Goal: Use online tool/utility: Utilize a website feature to perform a specific function

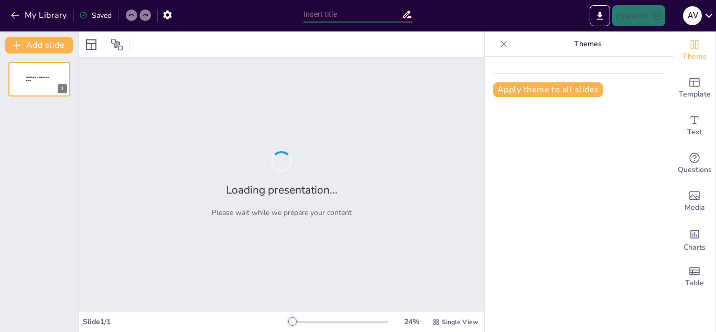
type input "Transformando Ideas en Acción: El Proceso Creativo"
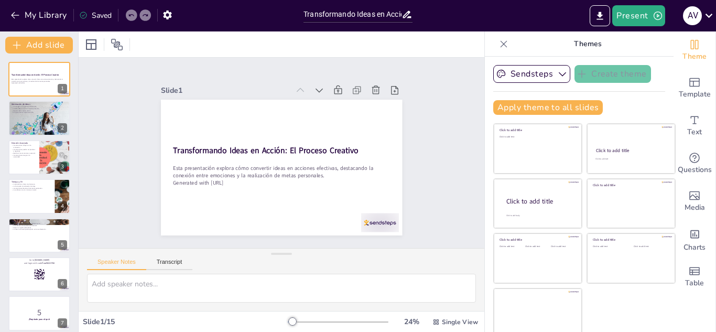
checkbox input "true"
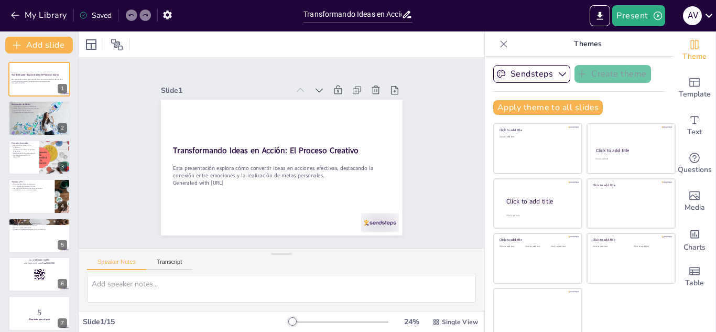
checkbox input "true"
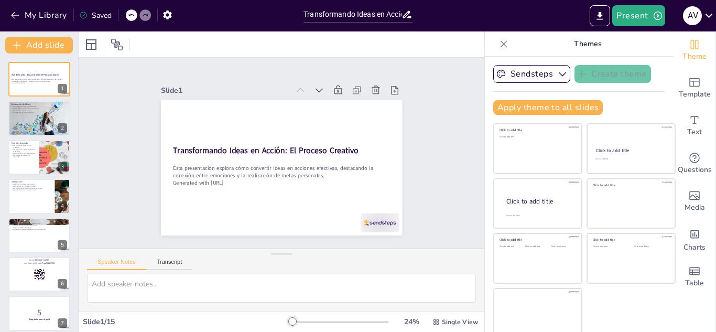
checkbox input "true"
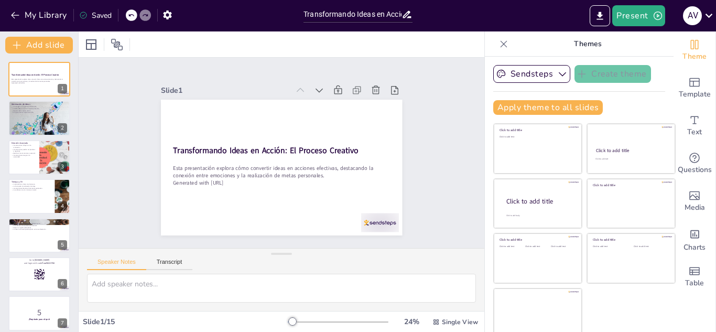
checkbox input "true"
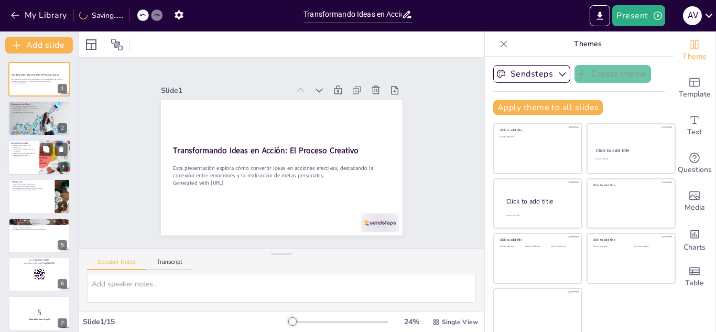
checkbox input "true"
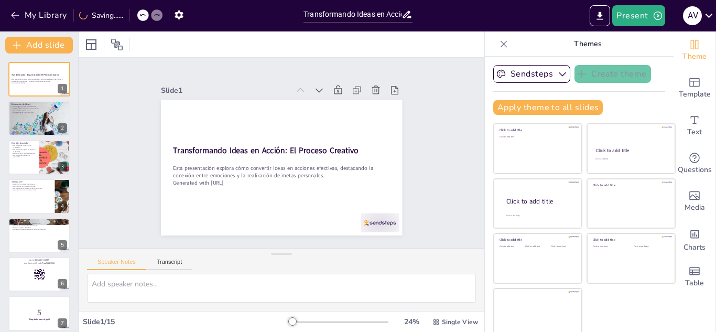
checkbox input "true"
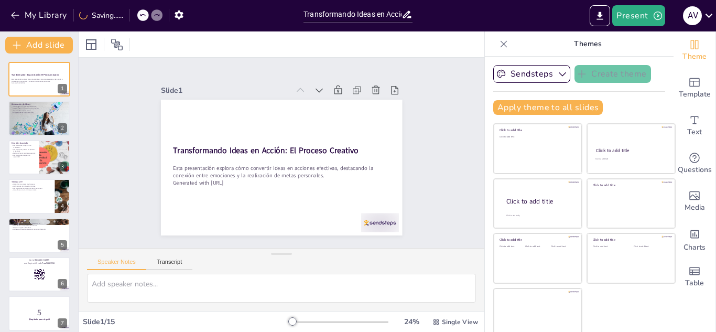
checkbox input "true"
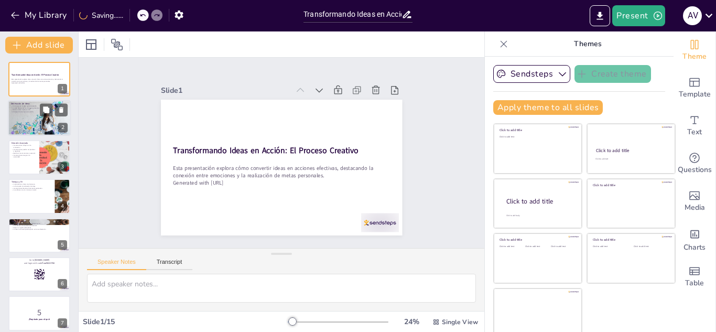
checkbox input "true"
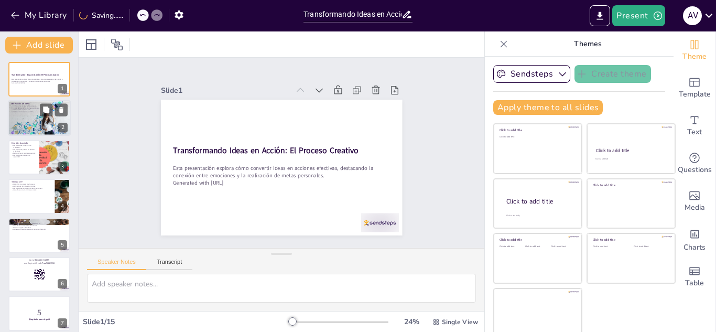
checkbox input "true"
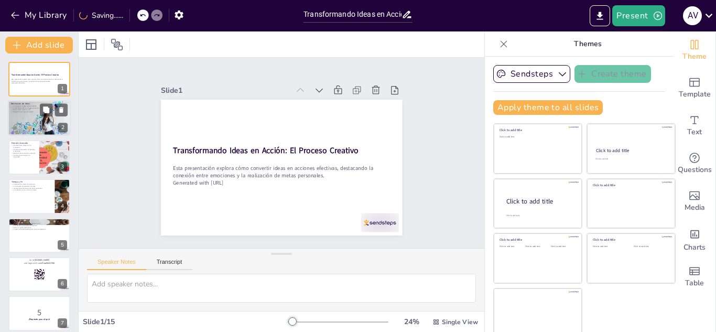
checkbox input "true"
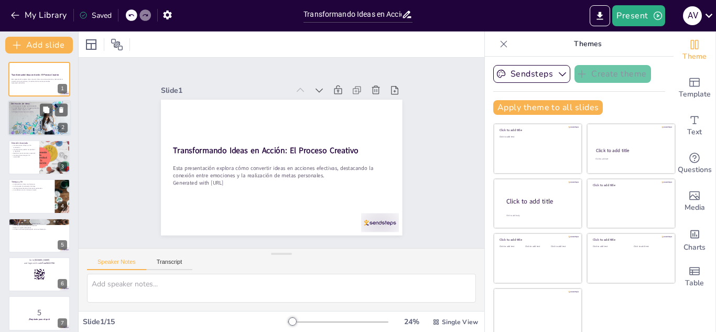
checkbox input "true"
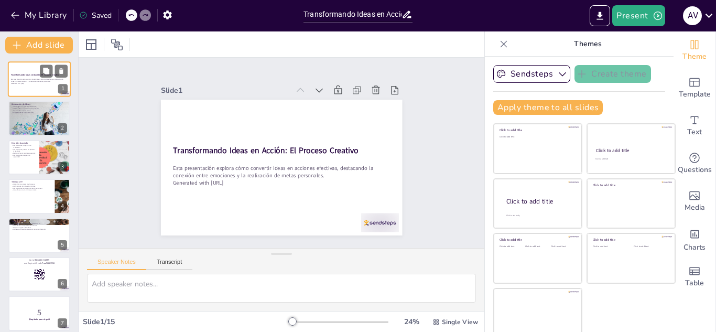
checkbox input "true"
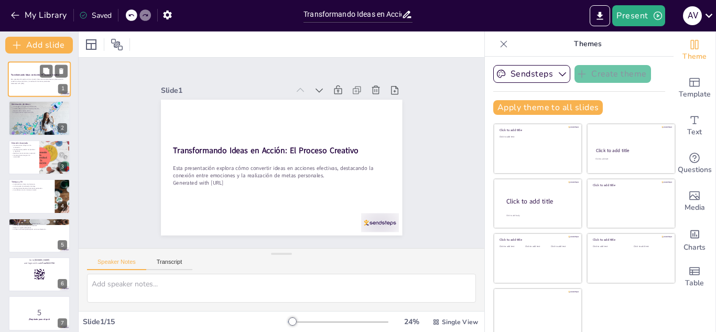
checkbox input "true"
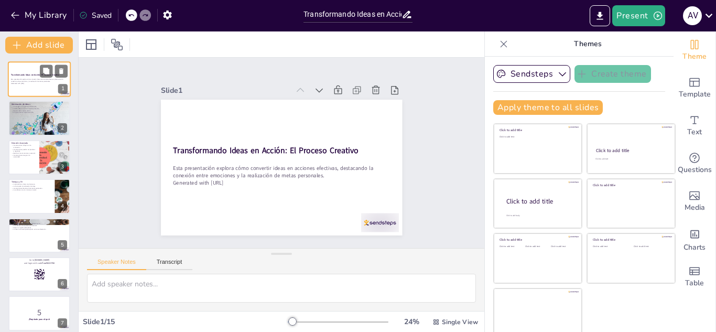
checkbox input "true"
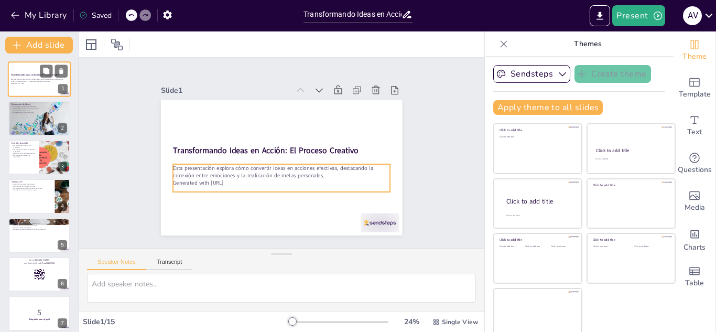
click at [31, 85] on div "Esta presentación explora cómo convertir ideas en acciones efectivas, destacand…" at bounding box center [39, 81] width 57 height 7
checkbox input "true"
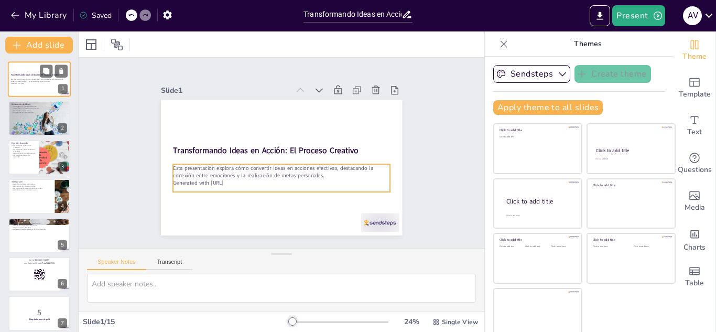
checkbox input "true"
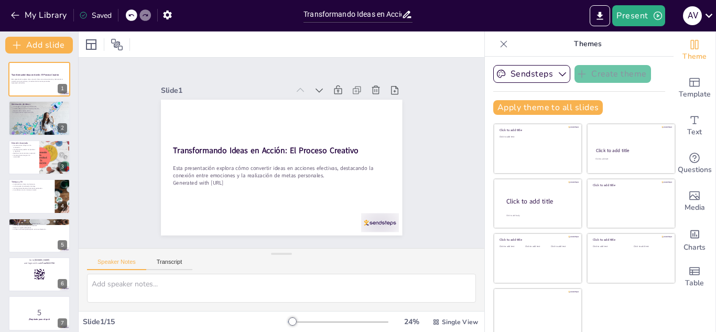
checkbox input "true"
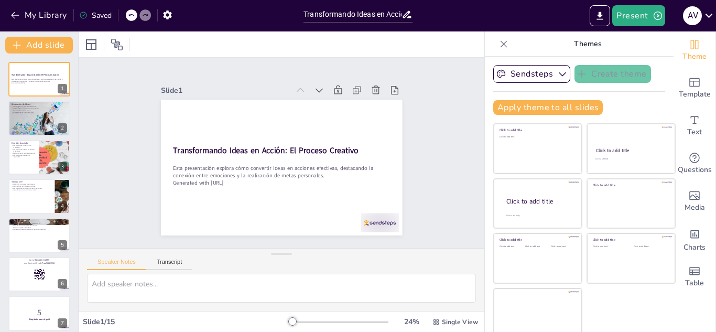
checkbox input "true"
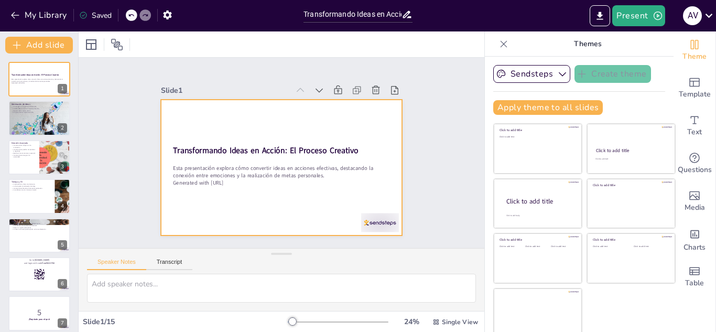
checkbox input "true"
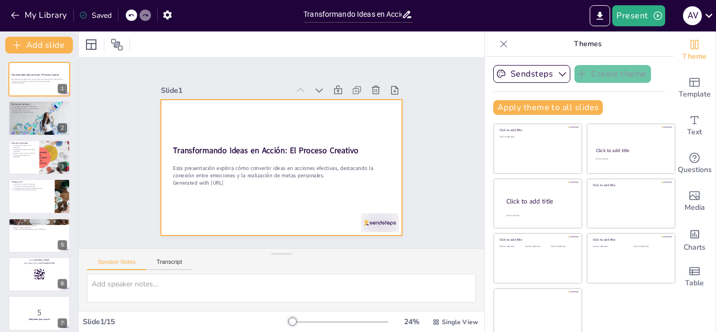
checkbox input "true"
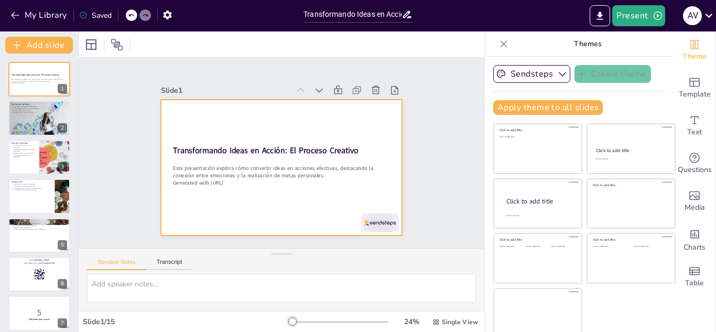
checkbox input "true"
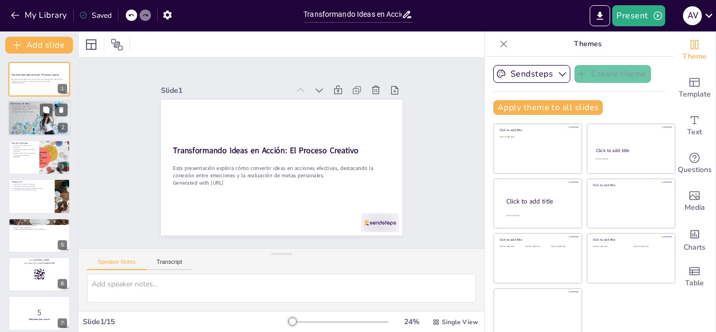
checkbox input "true"
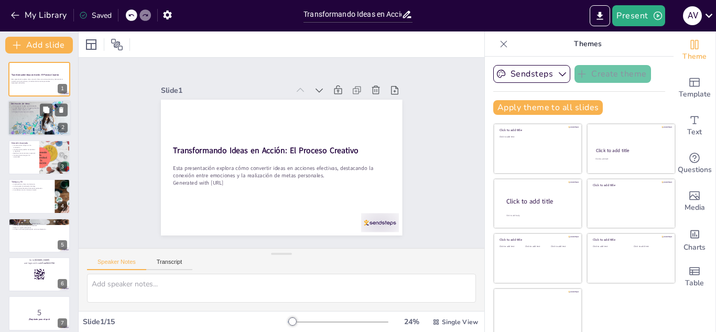
click at [17, 125] on div at bounding box center [39, 119] width 63 height 38
type textarea "La claridad permite que la idea se visualice y se entienda mejor, facilitando l…"
checkbox input "true"
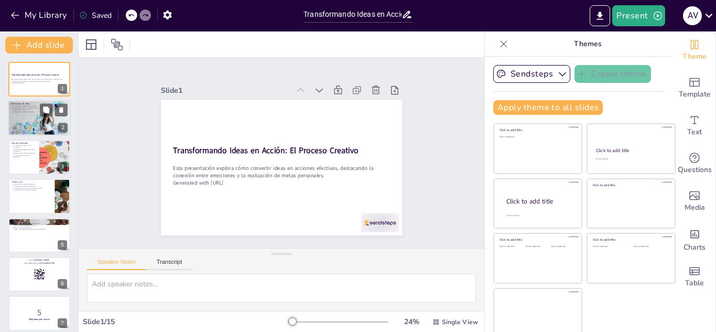
checkbox input "true"
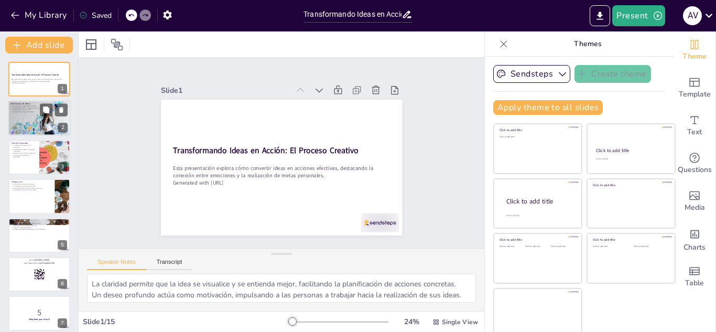
checkbox input "true"
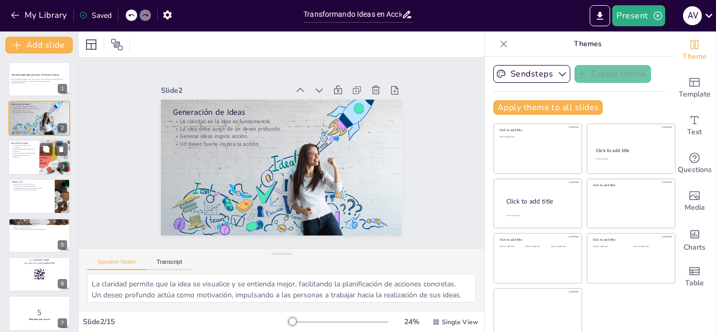
checkbox input "true"
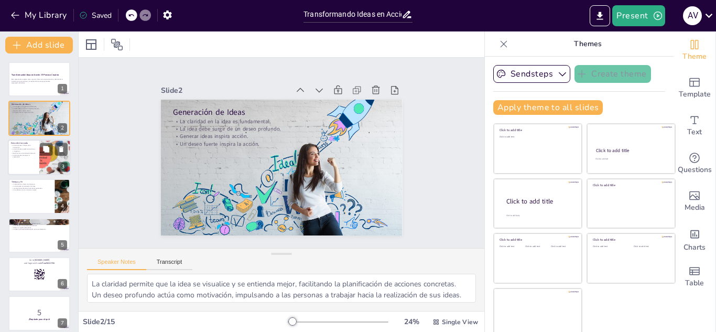
checkbox input "true"
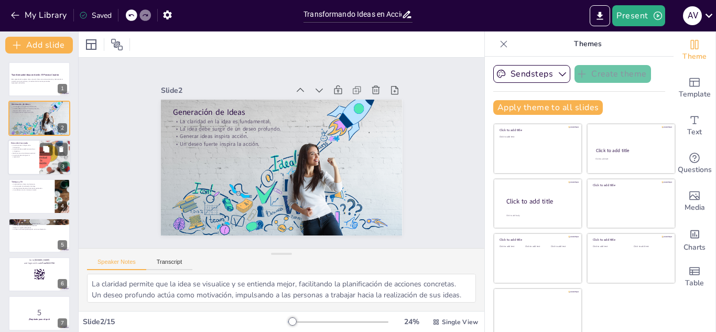
checkbox input "true"
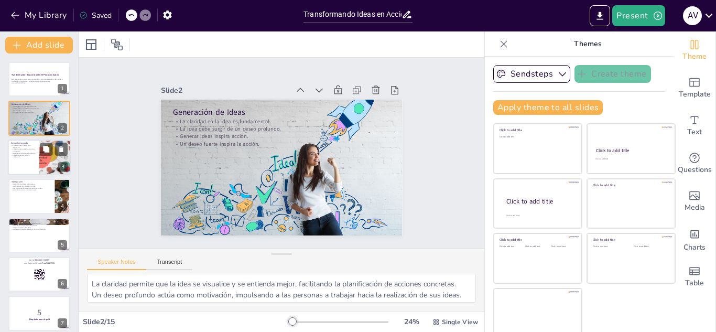
checkbox input "true"
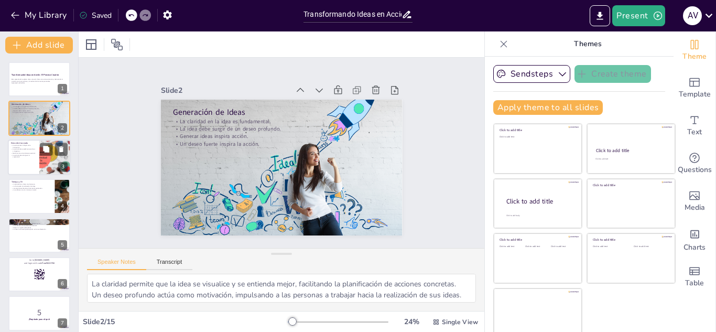
checkbox input "true"
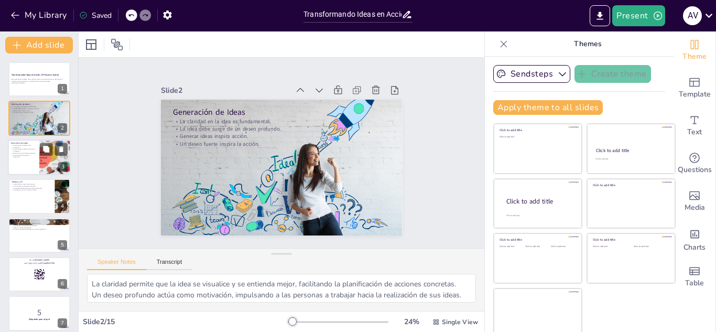
click at [21, 161] on div at bounding box center [39, 157] width 63 height 36
type textarea "La motivación es crucial para llevar a cabo acciones. Las emociones positivas p…"
checkbox input "true"
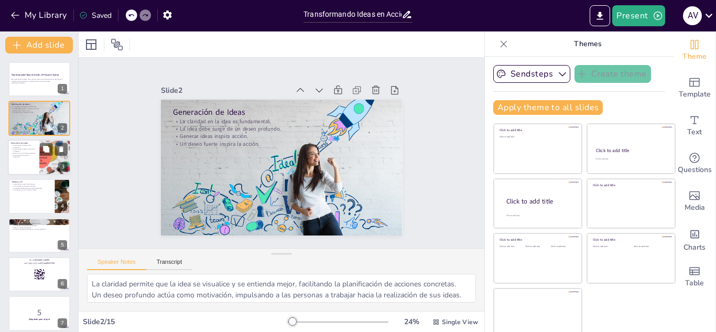
checkbox input "true"
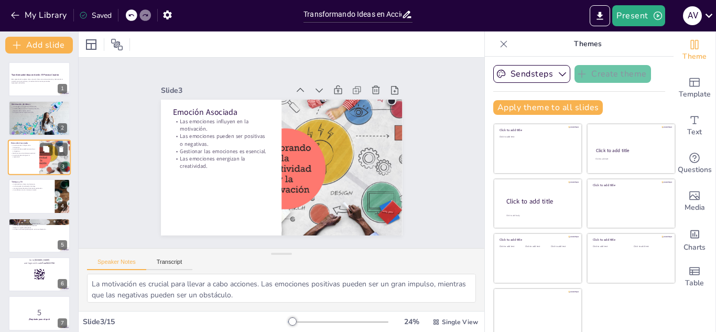
checkbox input "true"
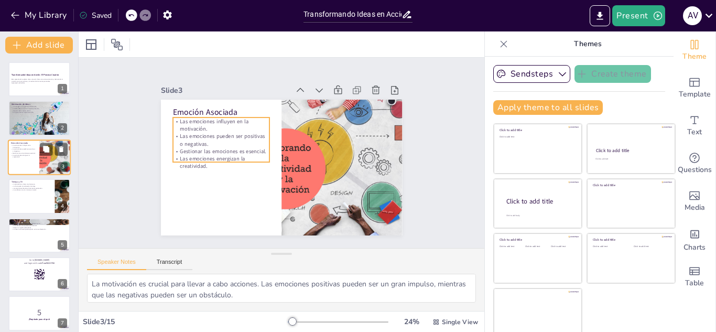
checkbox input "true"
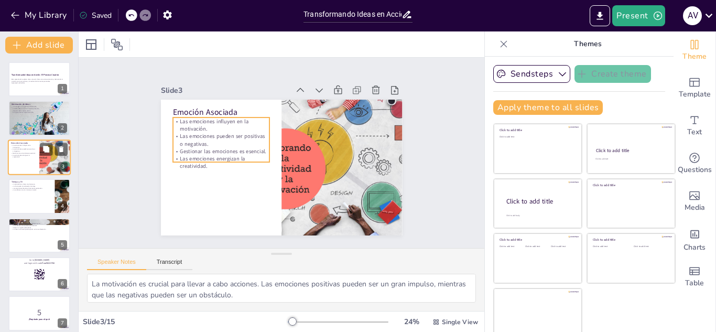
checkbox input "true"
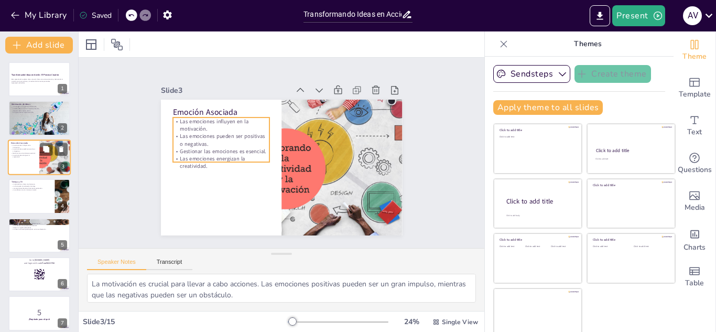
checkbox input "true"
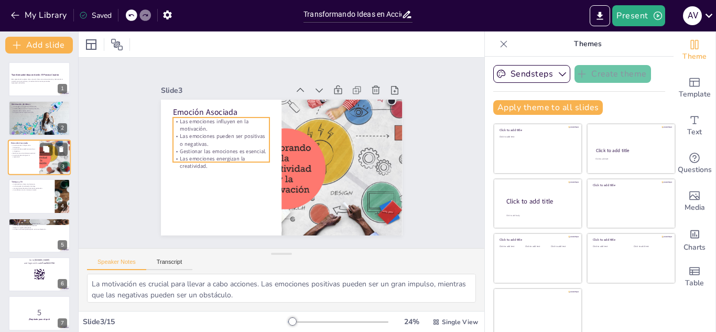
checkbox input "true"
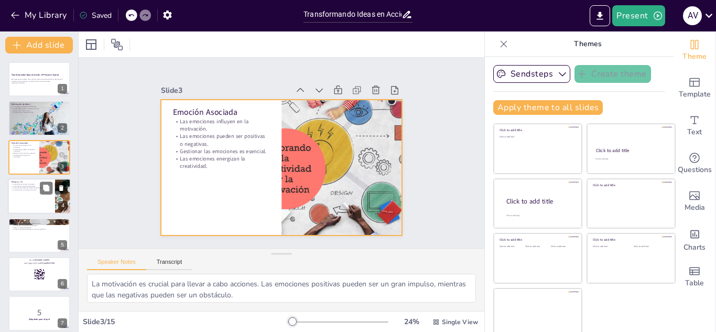
checkbox input "true"
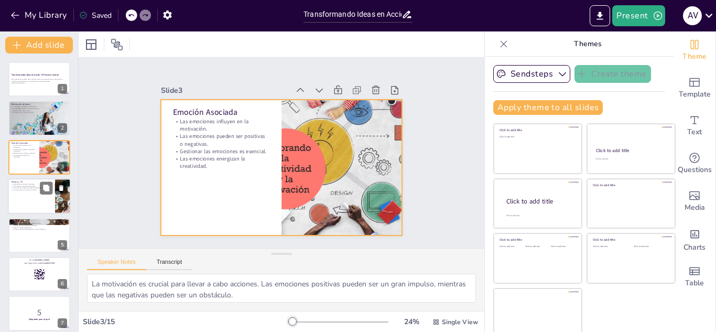
checkbox input "true"
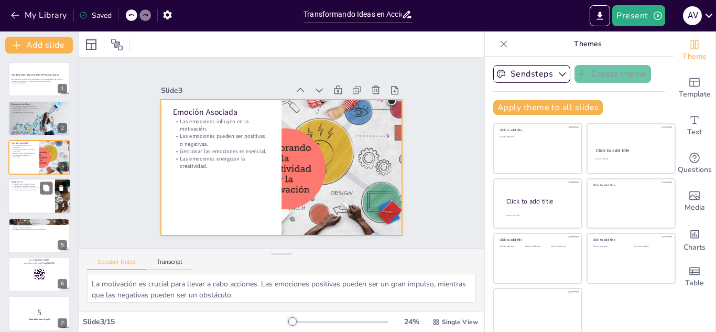
checkbox input "true"
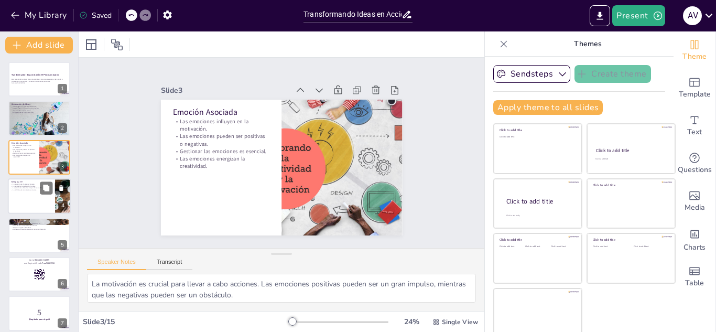
click at [29, 195] on div at bounding box center [39, 196] width 63 height 36
type textarea "La paciencia permite que las ideas se desarrollen y maduren. Es un componente e…"
checkbox input "true"
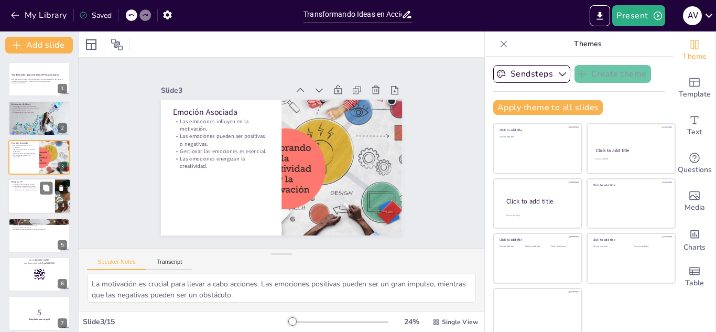
checkbox input "true"
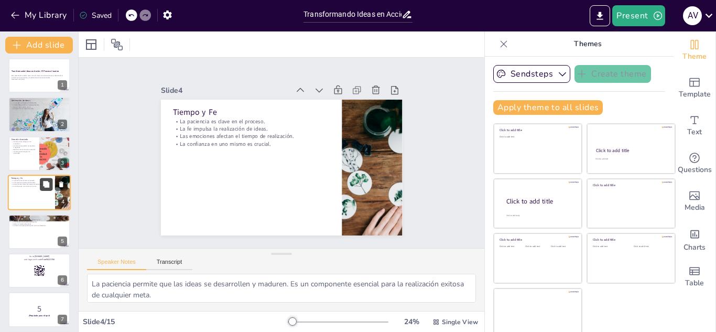
checkbox input "true"
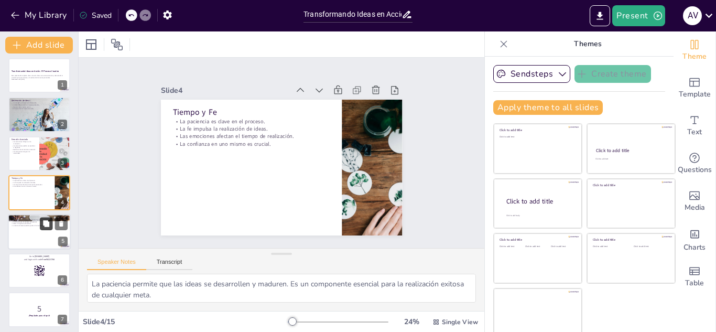
checkbox input "true"
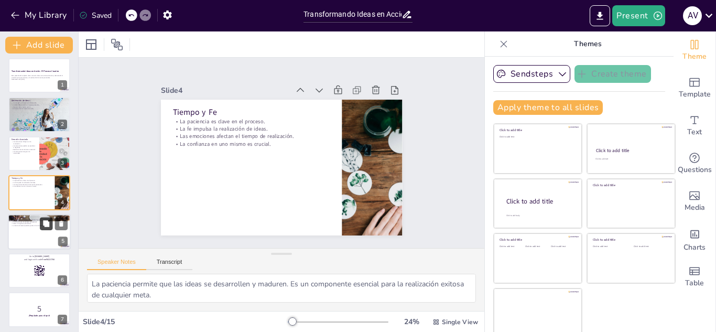
checkbox input "true"
click at [35, 236] on div at bounding box center [39, 232] width 63 height 36
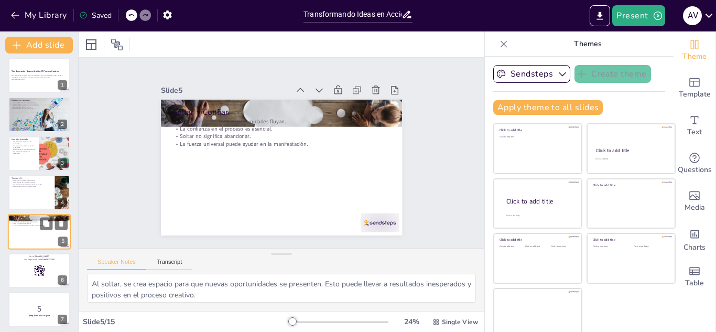
scroll to position [42, 0]
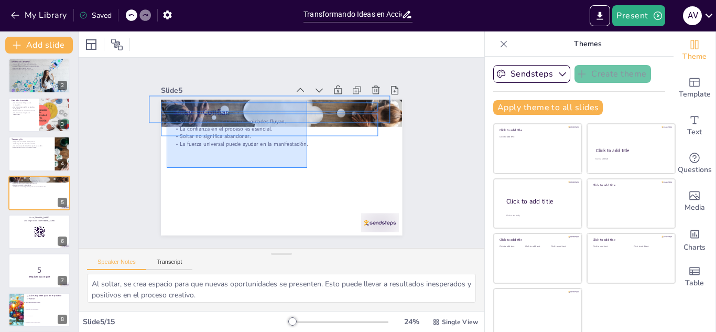
drag, startPoint x: 307, startPoint y: 168, endPoint x: 167, endPoint y: 101, distance: 155.6
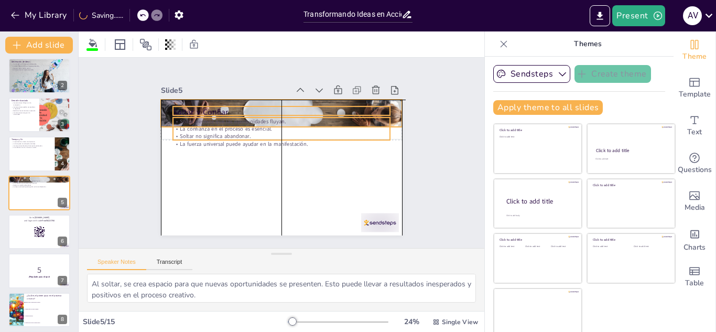
click at [233, 119] on p "Soltar permite que las oportunidades fluyan." at bounding box center [281, 120] width 217 height 7
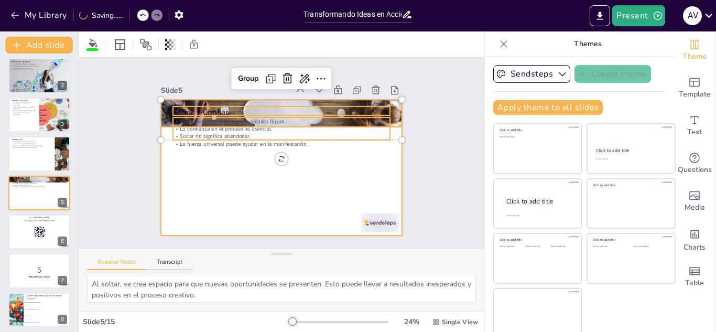
click at [225, 160] on div at bounding box center [281, 168] width 241 height 136
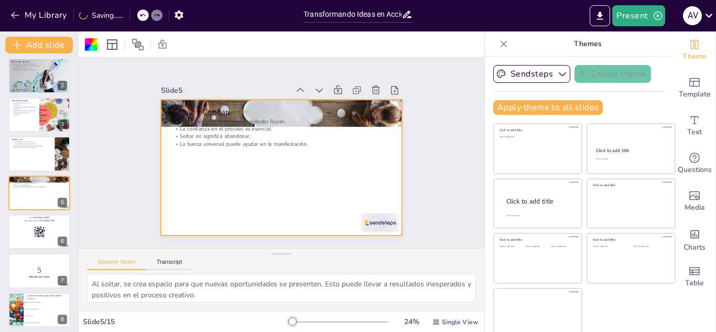
click at [215, 135] on p "Soltar no significa abandonar." at bounding box center [281, 136] width 217 height 7
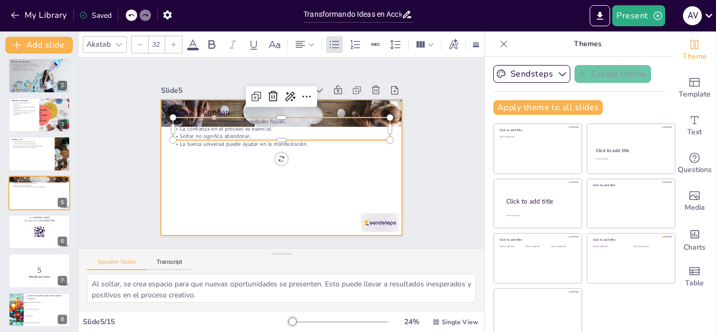
click at [215, 149] on div at bounding box center [281, 168] width 241 height 136
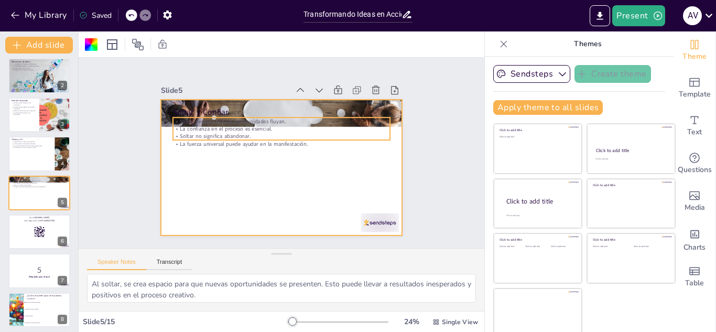
click at [210, 139] on div "Soltar y Confiar Soltar permite que las oportunidades fluyan. La confianza en e…" at bounding box center [281, 168] width 241 height 136
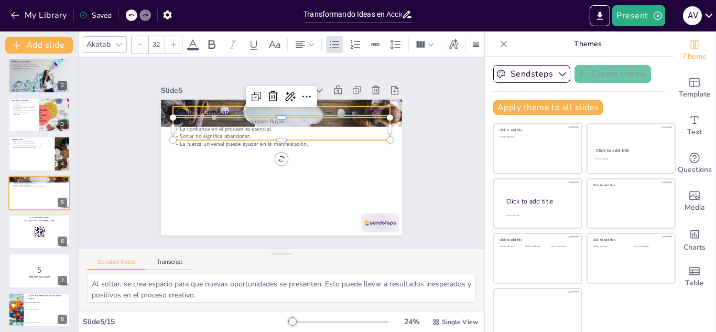
click at [199, 106] on p "Soltar y Confiar" at bounding box center [285, 112] width 217 height 34
click at [201, 119] on p "Soltar permite que las oportunidades fluyan." at bounding box center [281, 120] width 217 height 7
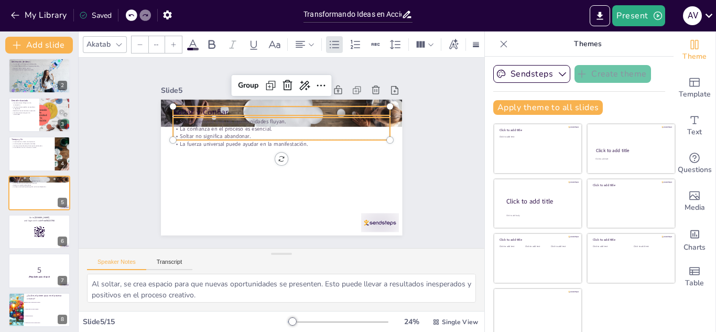
click at [264, 140] on p "La fuerza universal puede ayudar en la manifestación." at bounding box center [290, 151] width 52 height 214
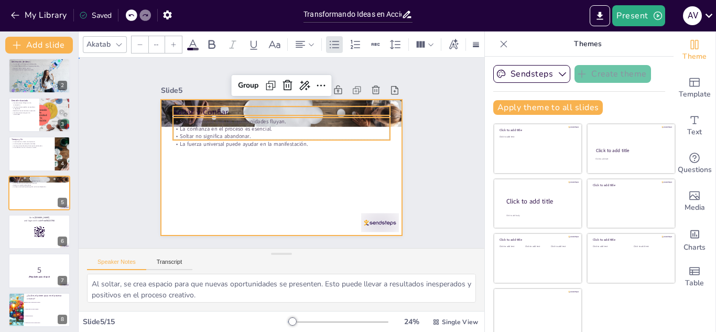
click at [201, 150] on div at bounding box center [281, 168] width 241 height 136
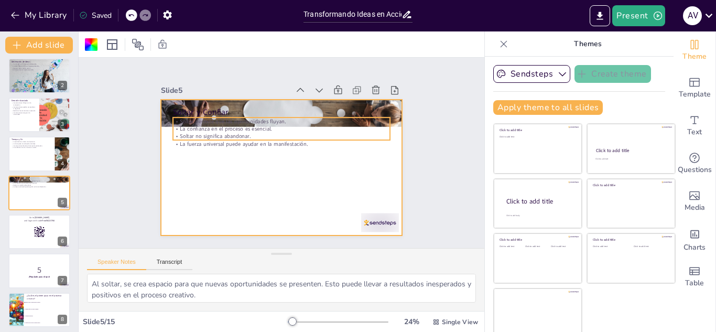
click at [202, 141] on p "La fuerza universal puede ayudar en la manifestación." at bounding box center [281, 143] width 217 height 7
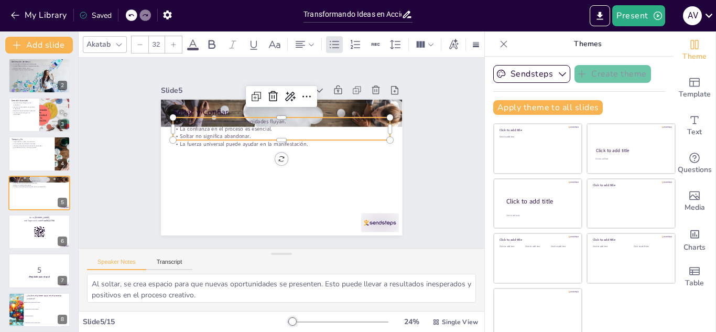
click at [202, 133] on p "Soltar no significa abandonar." at bounding box center [283, 136] width 217 height 30
click at [198, 108] on p "Soltar y Confiar" at bounding box center [281, 111] width 217 height 11
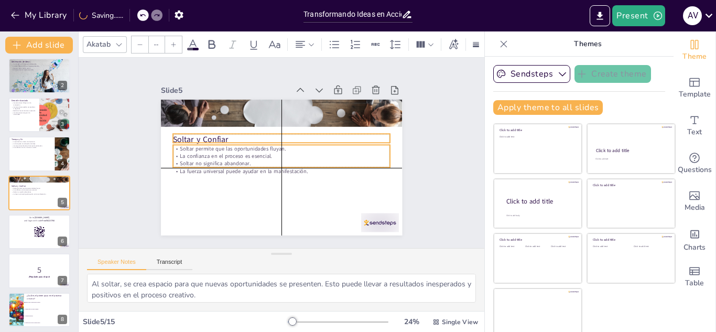
drag, startPoint x: 198, startPoint y: 108, endPoint x: 199, endPoint y: 136, distance: 27.8
click at [199, 136] on p "Soltar y Confiar" at bounding box center [282, 140] width 217 height 34
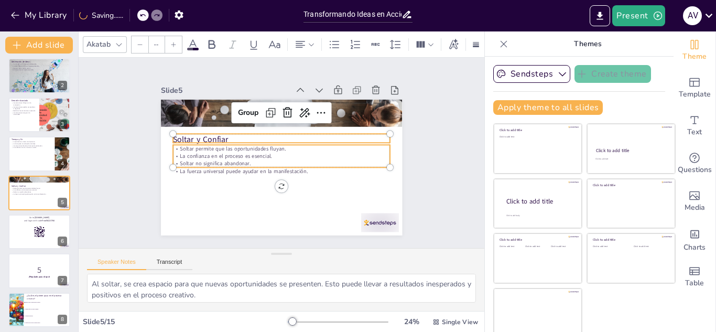
click at [213, 168] on p "La fuerza universal puede ayudar en la manifestación." at bounding box center [281, 170] width 217 height 7
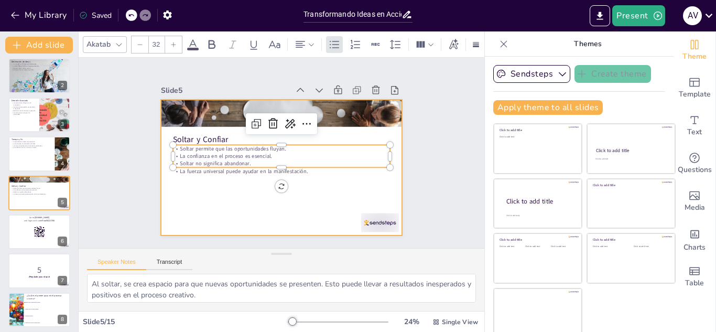
click at [227, 200] on div at bounding box center [280, 167] width 254 height 160
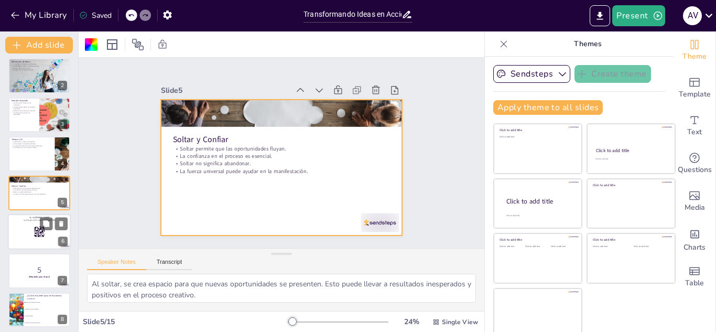
click at [26, 227] on div at bounding box center [39, 232] width 63 height 36
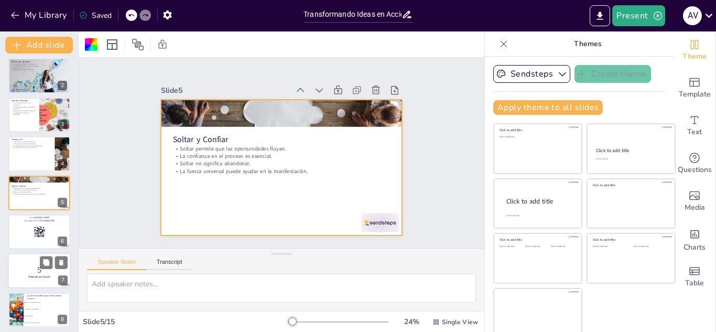
scroll to position [82, 0]
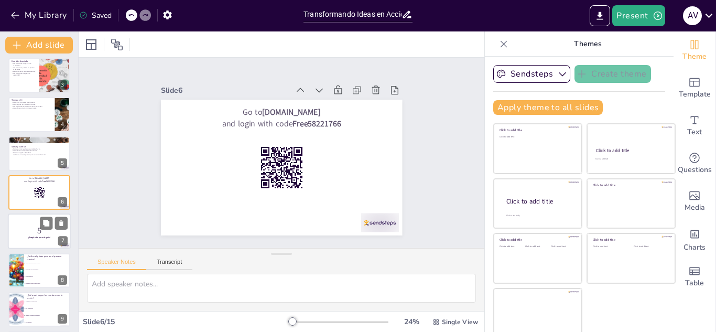
click at [39, 230] on p "5" at bounding box center [39, 231] width 57 height 12
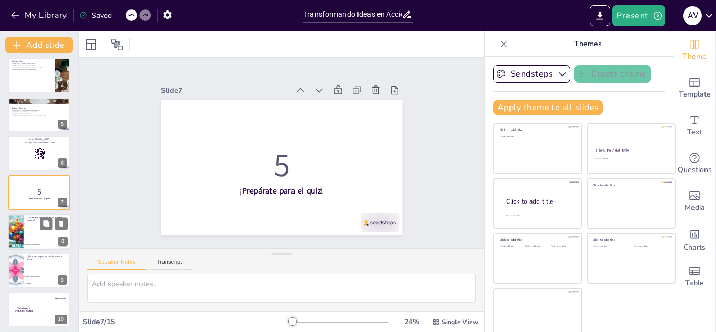
click at [41, 234] on li "Espera que las ideas lleguen." at bounding box center [47, 230] width 47 height 7
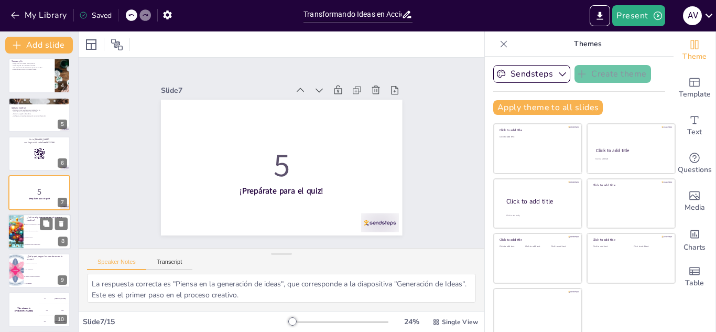
scroll to position [159, 0]
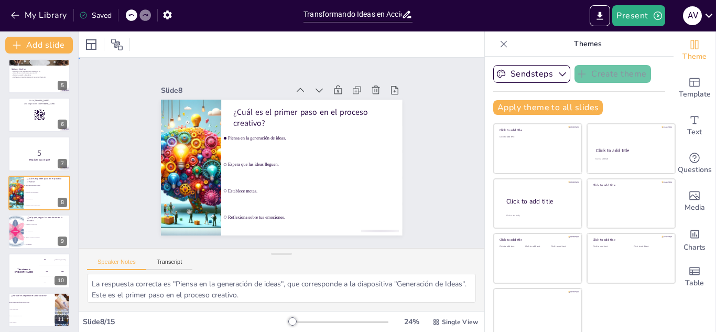
click at [108, 123] on div "Slide 1 Transformando Ideas en Acción: El Proceso Creativo Esta presentación ex…" at bounding box center [281, 153] width 405 height 190
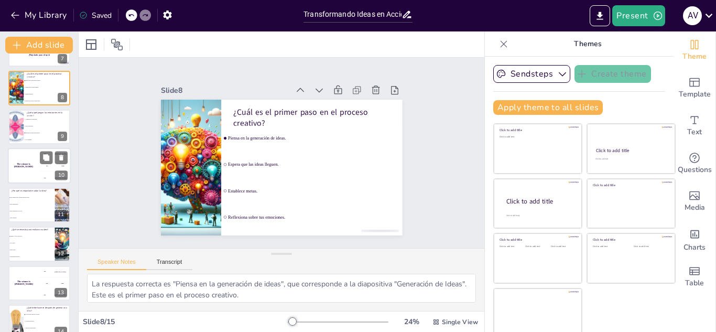
click at [37, 164] on h4 "The winner is [PERSON_NAME]" at bounding box center [23, 165] width 31 height 5
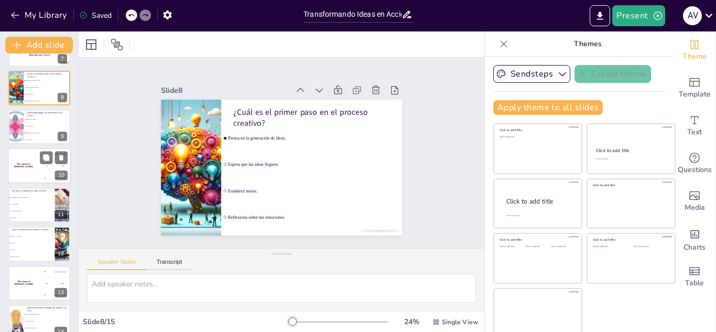
scroll to position [237, 0]
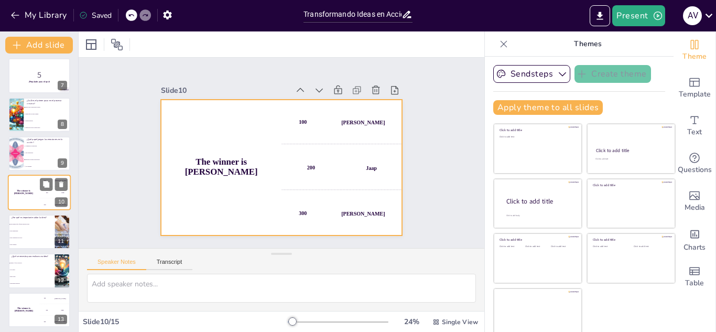
click at [24, 197] on div "The winner is [PERSON_NAME]" at bounding box center [23, 193] width 31 height 36
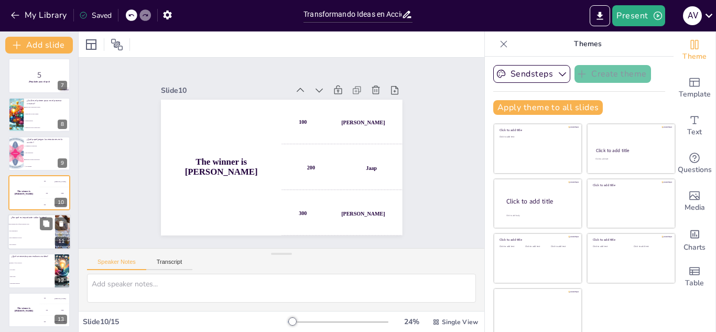
click at [26, 232] on li "Para abandonarla." at bounding box center [31, 230] width 47 height 7
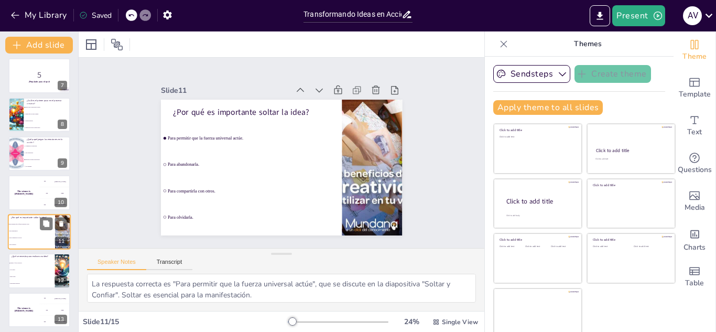
scroll to position [276, 0]
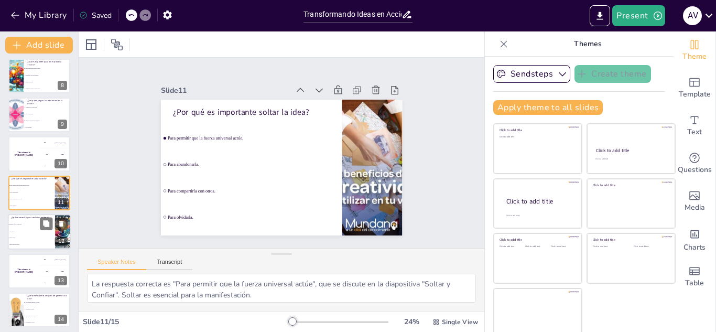
click at [25, 233] on li "Solo deseo." at bounding box center [31, 231] width 47 height 7
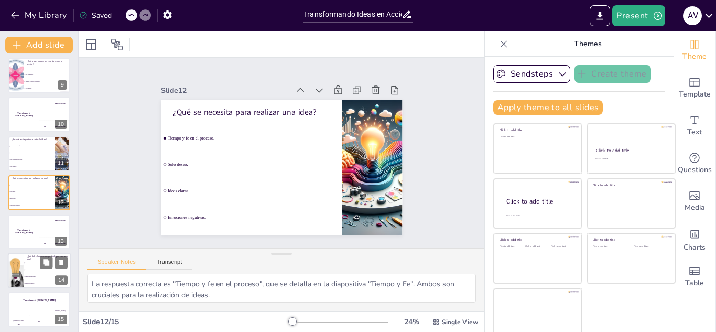
click at [27, 272] on li "Abandonar la idea." at bounding box center [47, 269] width 47 height 7
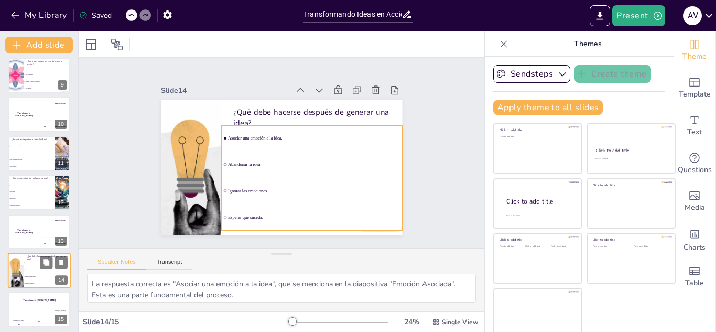
scroll to position [319, 0]
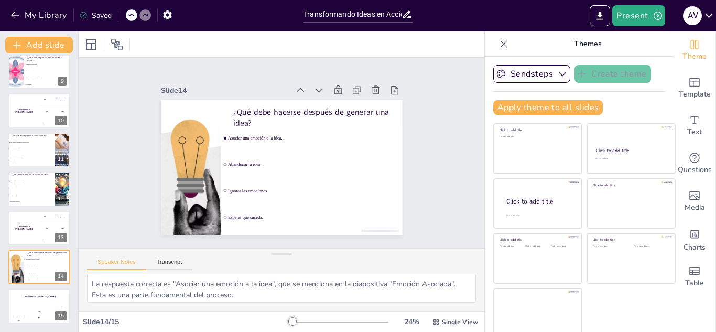
click at [433, 169] on div "Slide 1 Transformando Ideas en Acción: El Proceso Creativo Esta presentación ex…" at bounding box center [281, 153] width 405 height 190
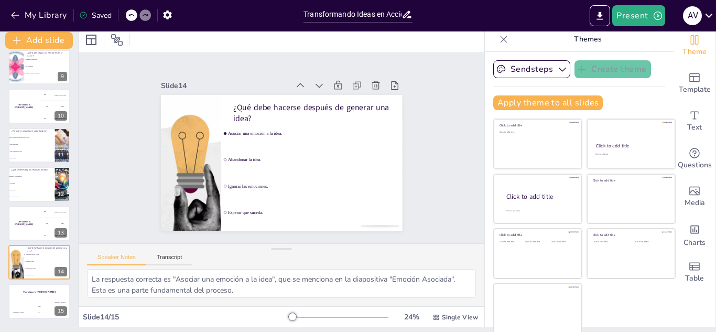
scroll to position [6, 0]
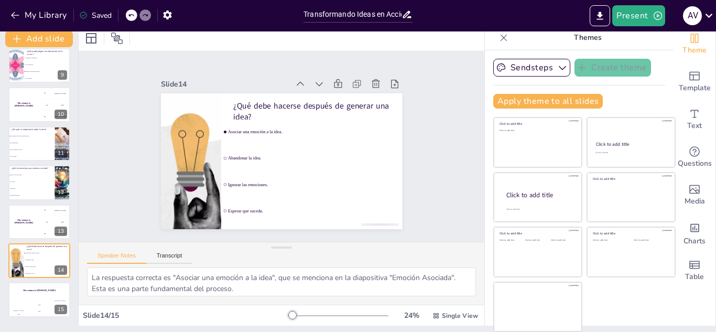
click at [102, 15] on div "Saved" at bounding box center [95, 15] width 32 height 10
click at [595, 13] on icon "Export to PowerPoint" at bounding box center [599, 15] width 11 height 11
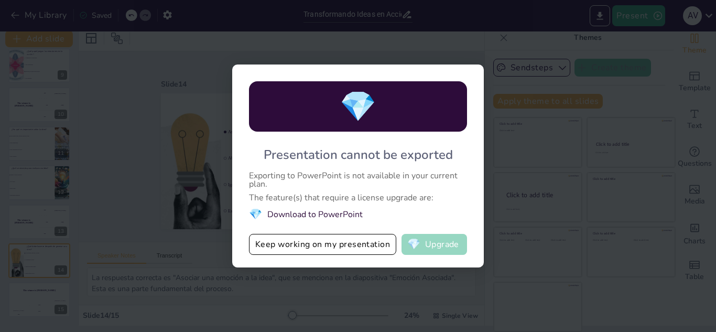
click at [430, 247] on button "💎 Upgrade" at bounding box center [433, 244] width 65 height 21
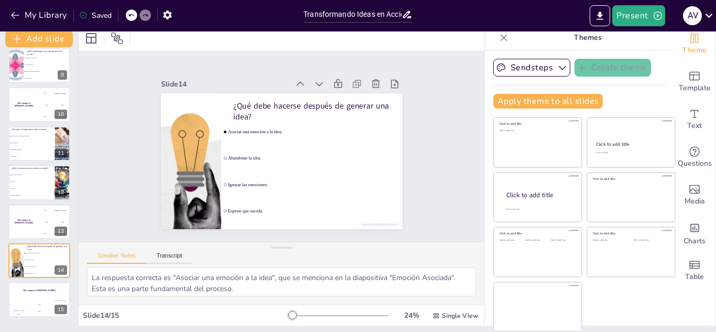
click at [710, 17] on icon at bounding box center [708, 15] width 14 height 14
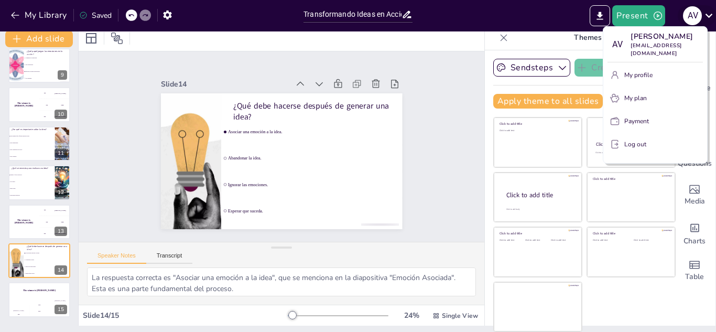
click at [710, 17] on div at bounding box center [358, 166] width 716 height 332
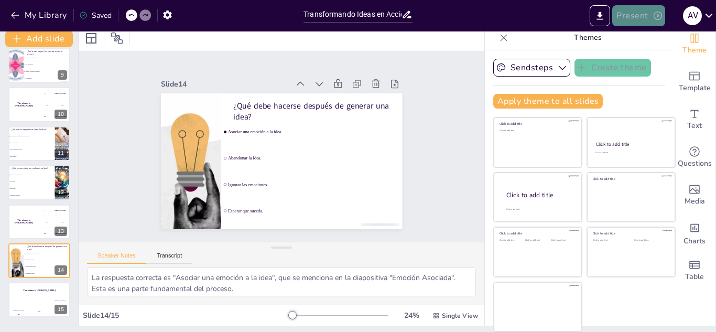
click at [623, 15] on button "Present" at bounding box center [638, 15] width 52 height 21
